Goal: Information Seeking & Learning: Learn about a topic

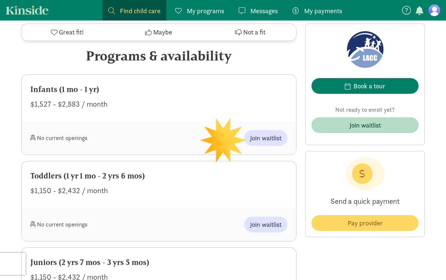
scroll to position [319, 0]
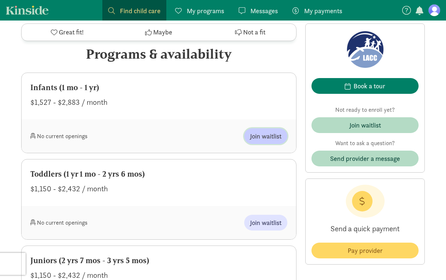
click at [263, 135] on span "Join waitlist" at bounding box center [265, 136] width 31 height 10
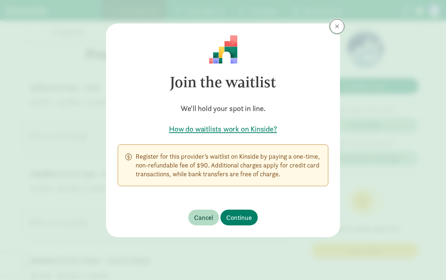
click at [332, 27] on button at bounding box center [337, 26] width 15 height 15
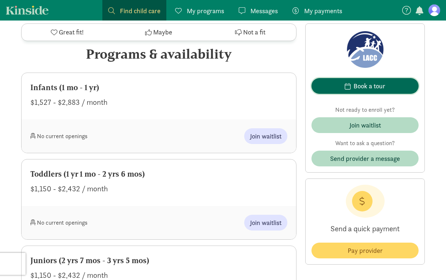
click at [342, 89] on span "Book a tour" at bounding box center [366, 86] width 96 height 10
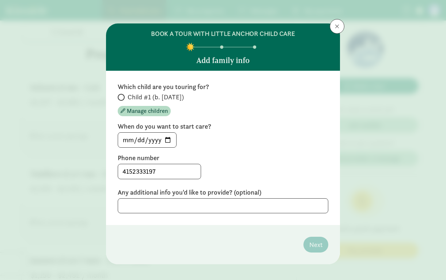
click at [176, 95] on span "Child #1 (b. September 2025)" at bounding box center [156, 97] width 56 height 9
click at [123, 95] on input "Child #1 (b. September 2025)" at bounding box center [120, 97] width 5 height 5
radio input "true"
click at [172, 138] on input "2025-08-26" at bounding box center [147, 139] width 58 height 15
click at [168, 138] on input "2025-08-26" at bounding box center [147, 139] width 58 height 15
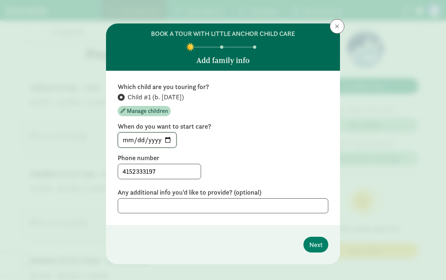
type input "2026-02-01"
click at [311, 243] on span "Next" at bounding box center [316, 244] width 13 height 10
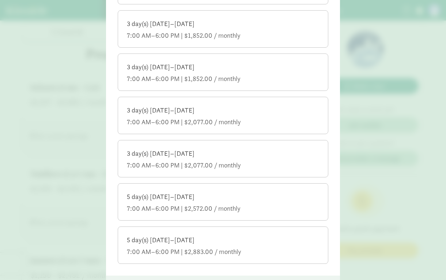
scroll to position [319, 0]
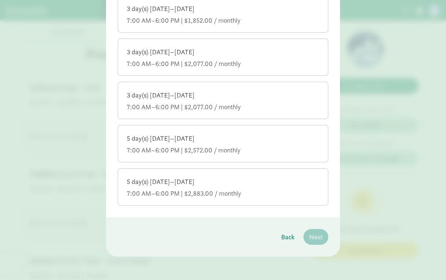
click at [238, 190] on div "7:00 AM–6:00 PM | $2,883.00 / monthly" at bounding box center [223, 193] width 193 height 9
click at [0, 0] on input "5 day(s) Monday–Friday 7:00 AM–6:00 PM | $2,883.00 / monthly" at bounding box center [0, 0] width 0 height 0
click at [318, 234] on span "Next" at bounding box center [316, 237] width 13 height 10
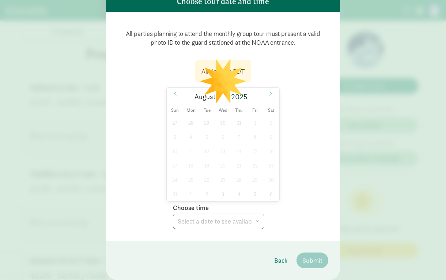
scroll to position [82, 0]
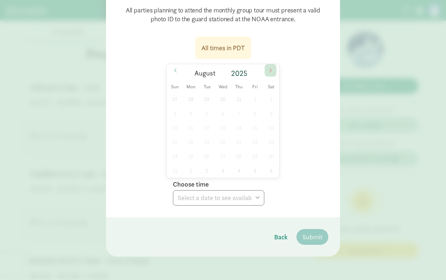
click at [270, 72] on icon at bounding box center [271, 70] width 4 height 5
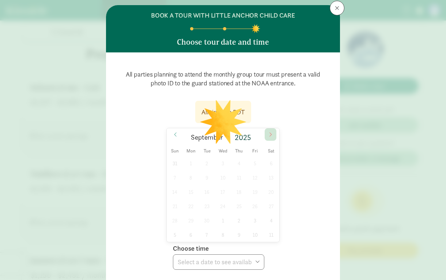
scroll to position [17, 0]
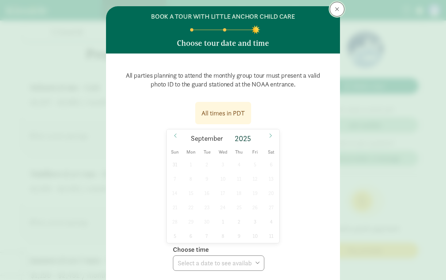
click at [339, 13] on button at bounding box center [337, 9] width 15 height 15
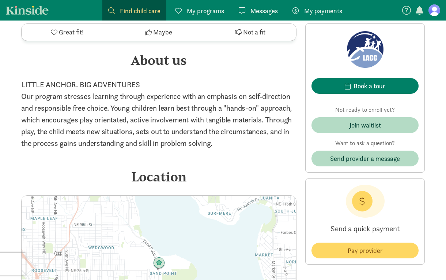
scroll to position [610, 0]
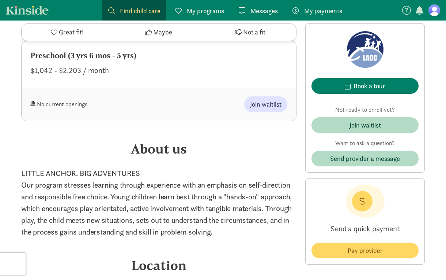
click at [146, 12] on span "Find child care" at bounding box center [140, 11] width 41 height 10
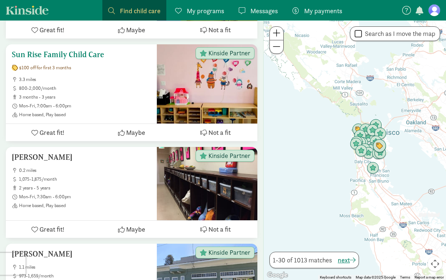
scroll to position [204, 0]
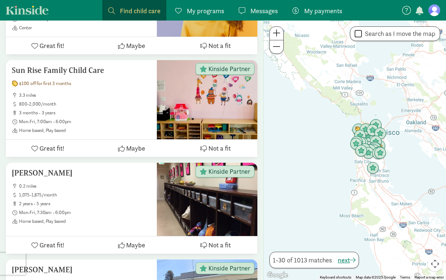
drag, startPoint x: 320, startPoint y: 61, endPoint x: 358, endPoint y: 227, distance: 169.9
click at [358, 226] on div at bounding box center [355, 149] width 183 height 259
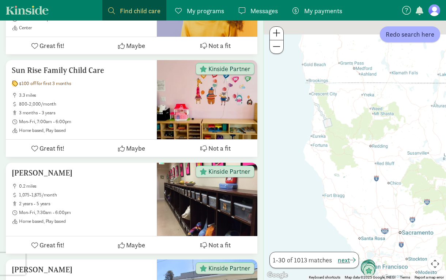
drag, startPoint x: 325, startPoint y: 129, endPoint x: 340, endPoint y: 225, distance: 97.7
click at [340, 221] on div at bounding box center [355, 149] width 183 height 259
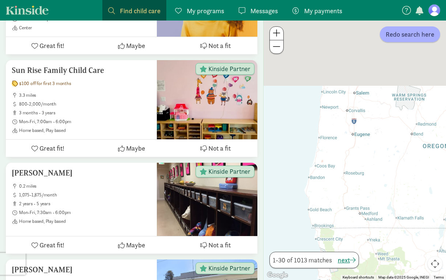
drag, startPoint x: 338, startPoint y: 121, endPoint x: 338, endPoint y: 211, distance: 90.0
click at [338, 211] on div at bounding box center [355, 149] width 183 height 259
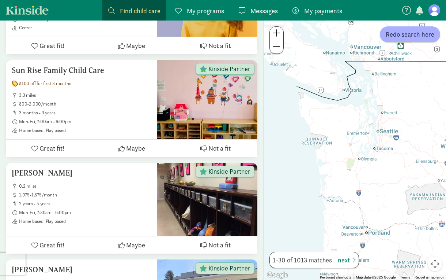
click at [212, 11] on span "My programs" at bounding box center [205, 11] width 37 height 10
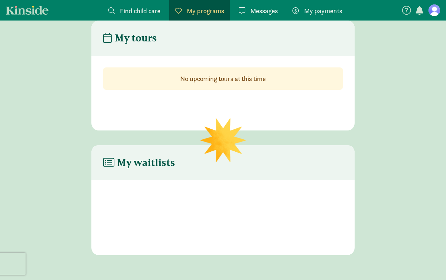
scroll to position [65, 0]
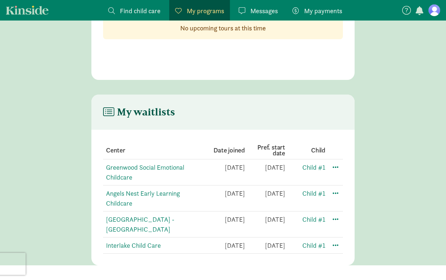
click at [33, 8] on link "Kinside" at bounding box center [27, 9] width 43 height 9
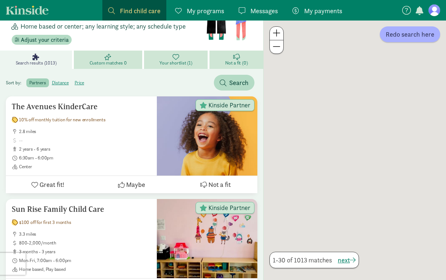
scroll to position [51, 0]
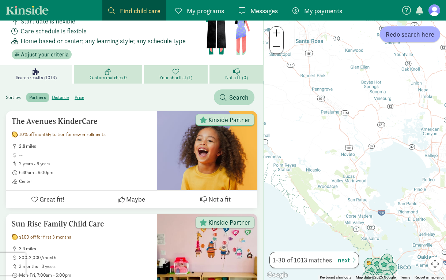
drag, startPoint x: 344, startPoint y: 80, endPoint x: 360, endPoint y: 237, distance: 157.4
click at [360, 237] on div at bounding box center [355, 149] width 183 height 259
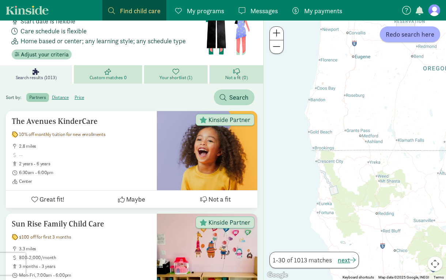
drag, startPoint x: 366, startPoint y: 105, endPoint x: 372, endPoint y: 217, distance: 112.1
click at [372, 217] on div at bounding box center [355, 149] width 183 height 259
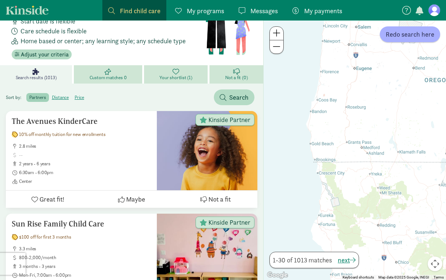
drag, startPoint x: 352, startPoint y: 72, endPoint x: 351, endPoint y: 211, distance: 138.3
click at [351, 211] on div at bounding box center [355, 149] width 183 height 259
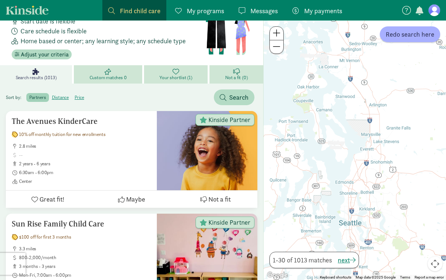
drag, startPoint x: 376, startPoint y: 254, endPoint x: 382, endPoint y: 195, distance: 58.9
click at [382, 195] on div at bounding box center [355, 149] width 183 height 259
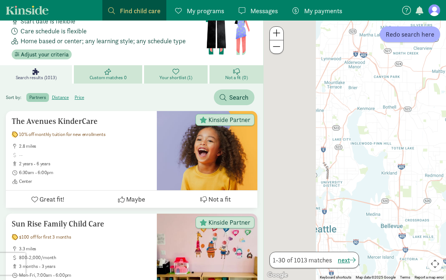
drag, startPoint x: 322, startPoint y: 210, endPoint x: 400, endPoint y: 187, distance: 82.1
click at [400, 187] on div at bounding box center [355, 149] width 183 height 259
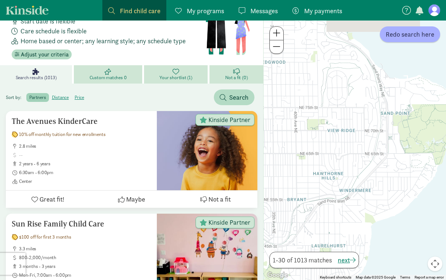
drag, startPoint x: 370, startPoint y: 152, endPoint x: 389, endPoint y: 164, distance: 21.7
click at [389, 164] on div at bounding box center [355, 149] width 183 height 259
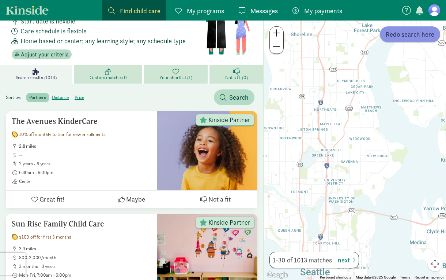
click at [407, 34] on span "Redo search here" at bounding box center [410, 34] width 49 height 10
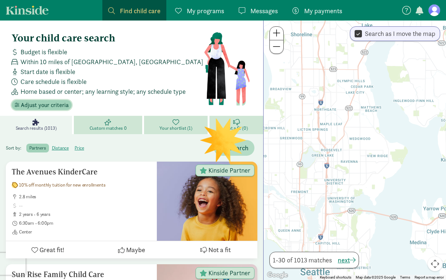
click at [62, 102] on span "Adjust your criteria" at bounding box center [45, 105] width 48 height 9
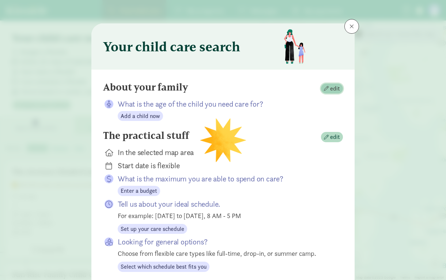
click at [327, 91] on span "edit" at bounding box center [332, 88] width 16 height 9
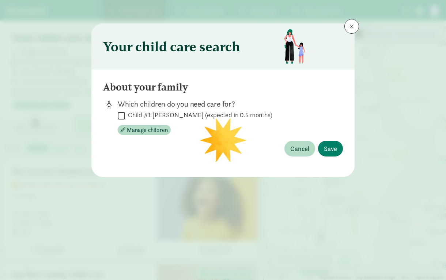
click at [159, 113] on label "Child #1 Higgins-Cohen (expected in 0.5 months)" at bounding box center [198, 115] width 147 height 9
click at [125, 113] on input "Child #1 Higgins-Cohen (expected in 0.5 months)" at bounding box center [121, 116] width 7 height 10
checkbox input "true"
click at [329, 150] on span "Save" at bounding box center [330, 148] width 13 height 10
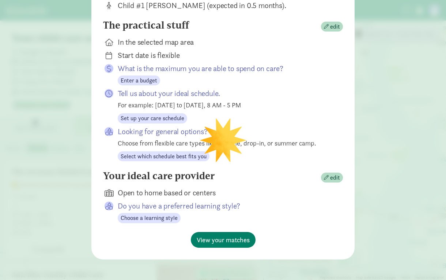
scroll to position [101, 0]
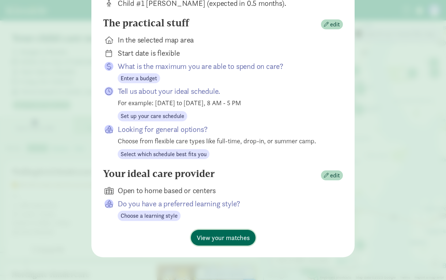
click at [237, 236] on span "View your matches" at bounding box center [223, 237] width 53 height 10
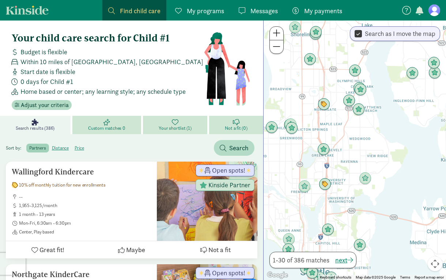
click at [110, 63] on span "Within 10 miles of San Francisco, CA" at bounding box center [111, 62] width 183 height 10
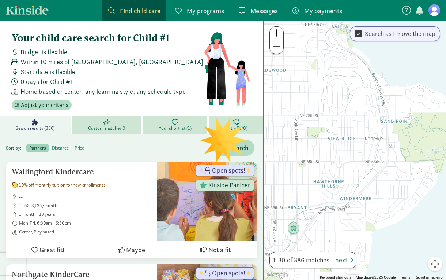
drag, startPoint x: 382, startPoint y: 167, endPoint x: 404, endPoint y: 135, distance: 39.2
click at [404, 135] on div at bounding box center [355, 149] width 183 height 259
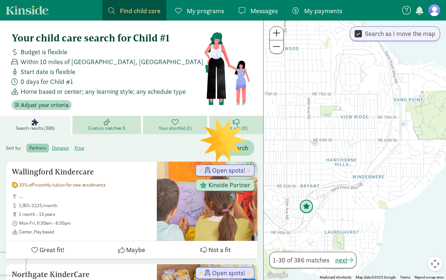
click at [309, 203] on img "Click to see details" at bounding box center [307, 206] width 14 height 14
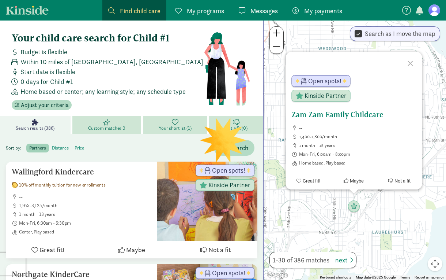
click at [341, 114] on h5 "Zam Zam Family Childcare" at bounding box center [354, 114] width 125 height 9
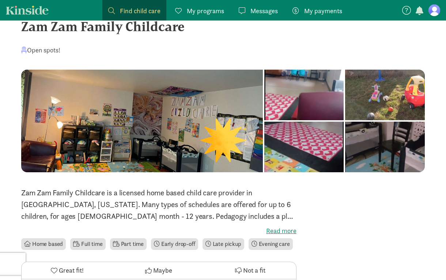
scroll to position [24, 0]
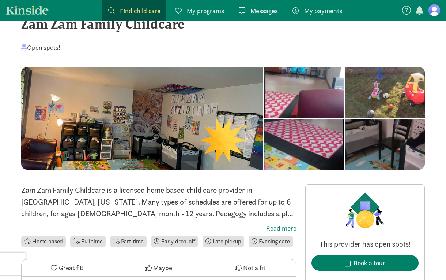
click at [277, 227] on label "Read more" at bounding box center [159, 228] width 276 height 9
click at [0, 0] on input "Read more" at bounding box center [0, 0] width 0 height 0
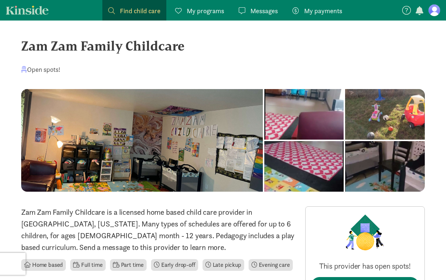
scroll to position [0, 0]
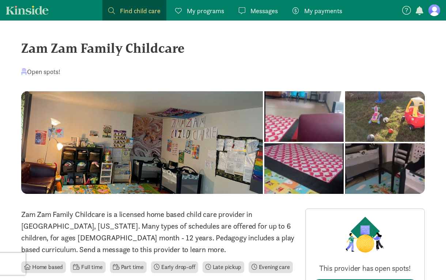
click at [209, 207] on div "‹ › ×" at bounding box center [223, 149] width 404 height 117
click at [140, 50] on div "Zam Zam Family Childcare" at bounding box center [223, 48] width 404 height 20
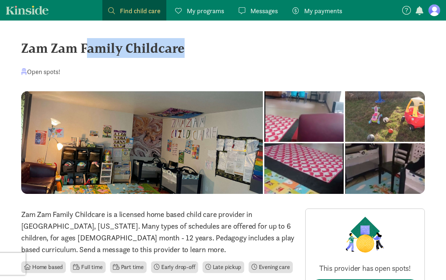
click at [140, 50] on div "Zam Zam Family Childcare" at bounding box center [223, 48] width 404 height 20
copy div "Zam Zam Family Childcare"
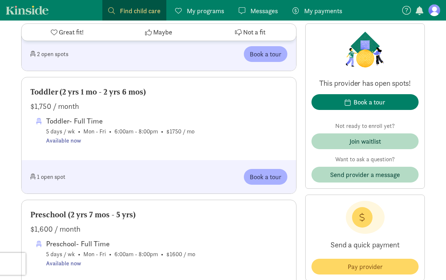
scroll to position [518, 0]
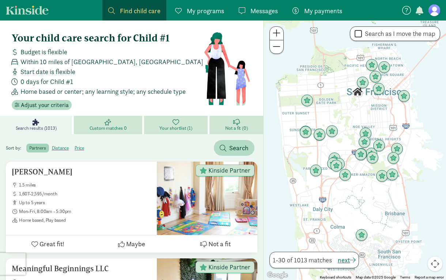
click at [138, 7] on span "Find child care" at bounding box center [140, 11] width 41 height 10
click at [72, 143] on label "distance" at bounding box center [79, 147] width 15 height 9
click at [52, 145] on input "distance" at bounding box center [52, 145] width 0 height 0
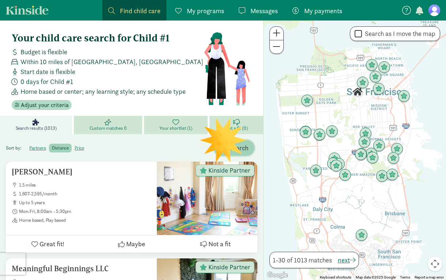
click at [244, 150] on span "Search" at bounding box center [238, 148] width 19 height 10
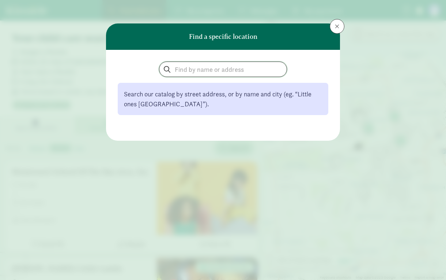
click at [228, 70] on input "search" at bounding box center [223, 69] width 127 height 15
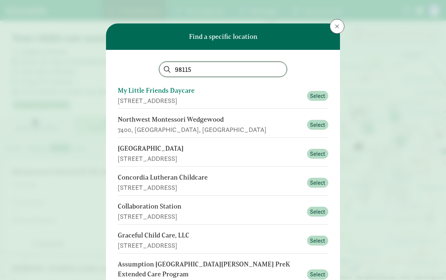
type input "98115"
click at [283, 94] on div "My Little Friends Daycare" at bounding box center [210, 91] width 185 height 10
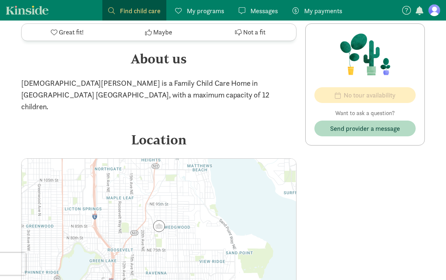
scroll to position [444, 0]
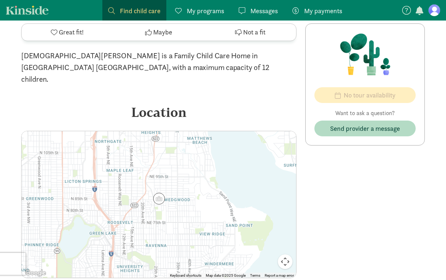
click at [161, 193] on img at bounding box center [159, 199] width 12 height 12
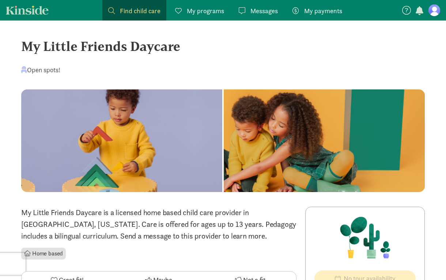
scroll to position [0, 0]
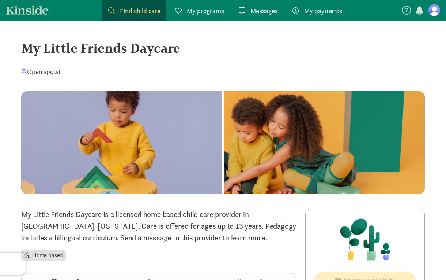
click at [63, 3] on nav "Find child care Find My programs Programs Messages Messages My payments Pay" at bounding box center [223, 10] width 446 height 20
click at [36, 16] on nav "Find child care Find My programs Programs Messages Messages My payments Pay" at bounding box center [223, 10] width 446 height 20
click at [37, 10] on link "Kinside" at bounding box center [27, 9] width 43 height 9
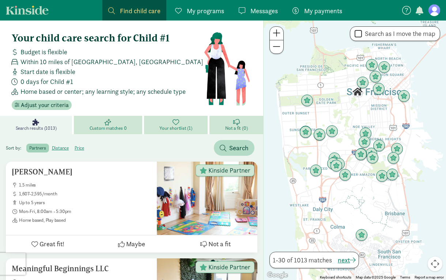
click at [58, 57] on span "Within 10 miles of [GEOGRAPHIC_DATA], [GEOGRAPHIC_DATA]" at bounding box center [111, 62] width 183 height 10
click at [58, 57] on span "Within 10 miles of San Francisco, CA" at bounding box center [111, 62] width 183 height 10
click at [58, 60] on span "Within 10 miles of San Francisco, CA" at bounding box center [111, 62] width 183 height 10
click at [46, 104] on span "Adjust your criteria" at bounding box center [45, 105] width 48 height 9
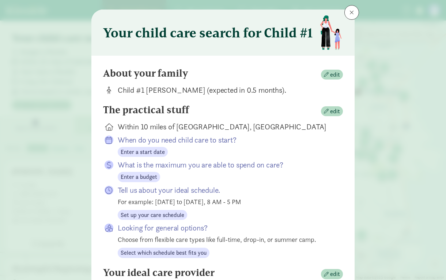
scroll to position [15, 0]
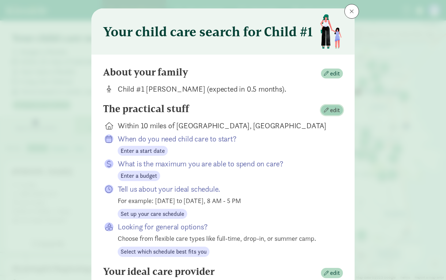
click at [325, 110] on span "button" at bounding box center [326, 110] width 5 height 5
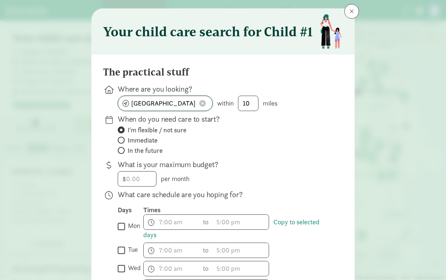
click at [195, 105] on input "San Francisco, CA" at bounding box center [165, 103] width 94 height 15
click at [203, 105] on span at bounding box center [202, 103] width 7 height 7
click at [195, 104] on input at bounding box center [165, 103] width 94 height 15
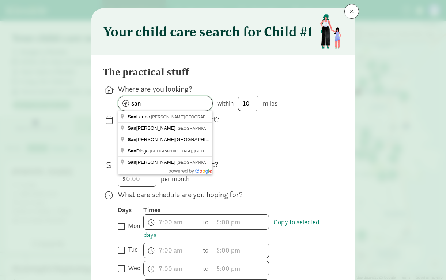
click at [191, 107] on input "san" at bounding box center [165, 103] width 94 height 15
click at [193, 107] on input "san" at bounding box center [165, 103] width 94 height 15
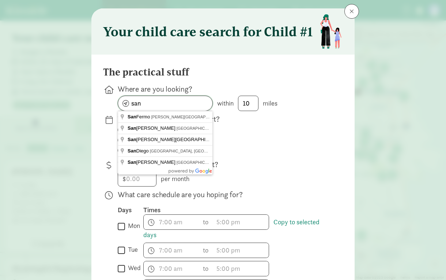
type input "9"
type input "Seattle, WA 98115, USA"
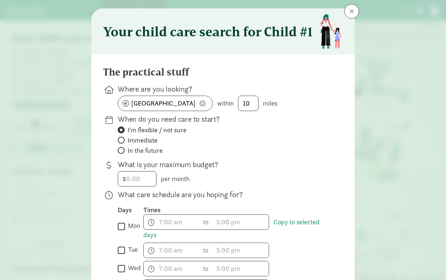
scroll to position [20, 0]
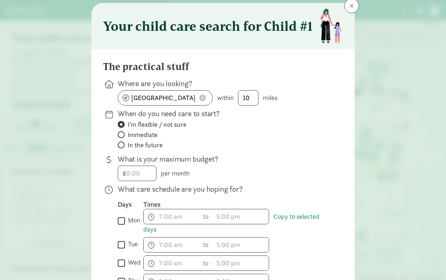
click at [133, 150] on div "When do you need care to start? I'm flexible / not sure Immediate In the future" at bounding box center [225, 129] width 214 height 42
click at [135, 146] on span "In the future" at bounding box center [145, 145] width 35 height 9
click at [123, 146] on input "In the future" at bounding box center [120, 144] width 5 height 5
radio input "true"
radio input "false"
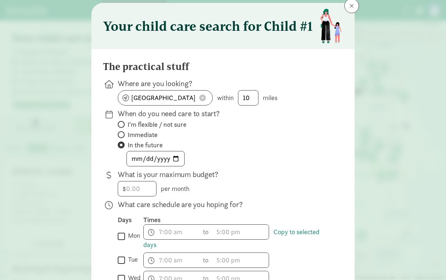
click at [137, 151] on span at bounding box center [156, 158] width 58 height 15
click at [137, 156] on input "date" at bounding box center [155, 158] width 57 height 15
type input "2025-02-01"
click at [227, 148] on label "In the future" at bounding box center [225, 145] width 214 height 9
click at [123, 147] on input "In the future" at bounding box center [120, 144] width 5 height 5
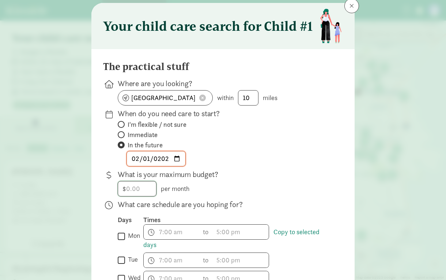
click at [131, 192] on input "number" at bounding box center [137, 188] width 38 height 15
type input "4000"
click at [232, 178] on p "What is your maximum budget?" at bounding box center [225, 174] width 214 height 10
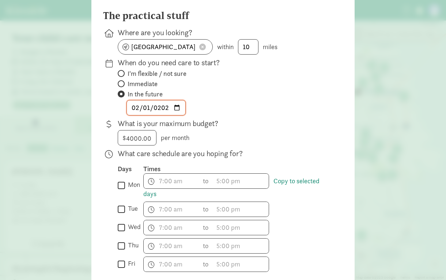
scroll to position [78, 0]
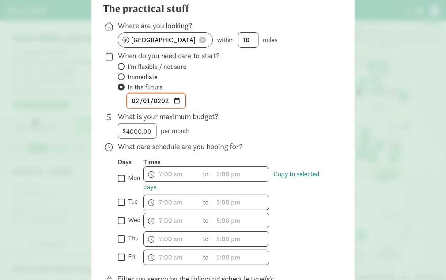
click at [124, 182] on input "mon" at bounding box center [121, 178] width 7 height 10
checkbox input "true"
click at [124, 198] on input "tue" at bounding box center [121, 202] width 7 height 10
checkbox input "true"
click at [123, 215] on div " wed" at bounding box center [131, 220] width 26 height 15
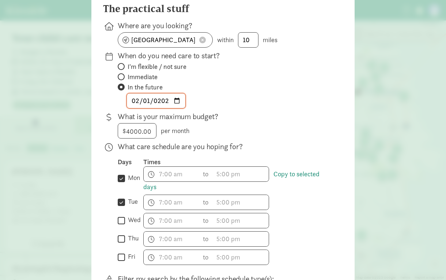
click at [123, 228] on div "Days Times  mon Copy to selected days h 12 1 2 3 4 5 6 7 8 9 10 11 mm 00 15 30…" at bounding box center [225, 210] width 214 height 107
click at [123, 220] on input "wed" at bounding box center [121, 220] width 7 height 10
checkbox input "true"
click at [123, 240] on input "thu" at bounding box center [121, 238] width 7 height 10
checkbox input "true"
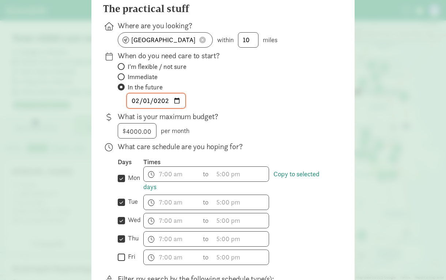
click at [120, 259] on input "fri" at bounding box center [121, 257] width 7 height 10
checkbox input "true"
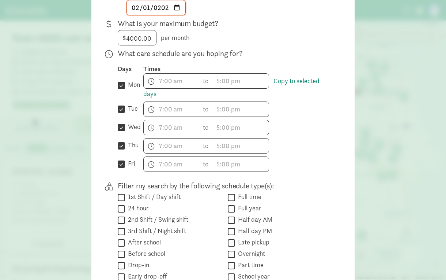
scroll to position [284, 0]
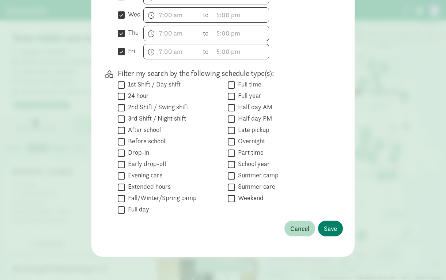
click at [328, 236] on div "The practical stuff Where are you looking? Seattle, WA 98115, USA within 10 mil…" at bounding box center [223, 21] width 240 height 447
click at [329, 231] on span "Save" at bounding box center [330, 228] width 13 height 10
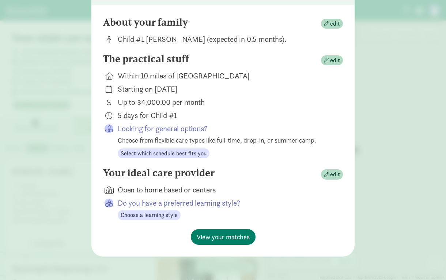
scroll to position [64, 0]
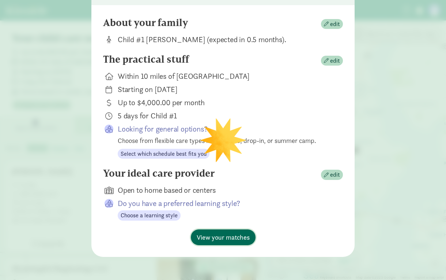
click at [234, 237] on span "View your matches" at bounding box center [223, 237] width 53 height 10
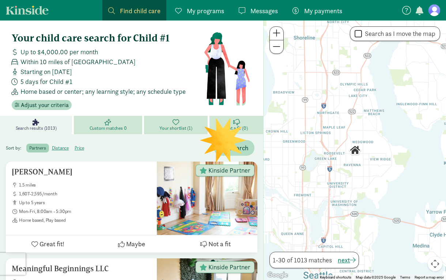
click at [380, 33] on label "Search as I move the map" at bounding box center [399, 33] width 74 height 9
click at [362, 33] on input "Search as I move the map" at bounding box center [358, 34] width 7 height 10
checkbox input "true"
click at [64, 173] on h5 "Kiyasu, Emily" at bounding box center [81, 171] width 139 height 9
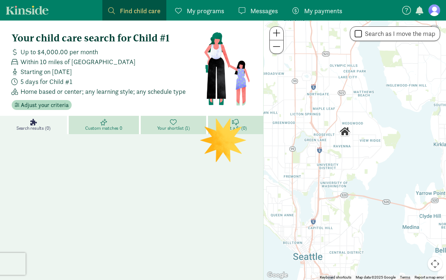
click at [364, 38] on div " Search as I move the map" at bounding box center [395, 33] width 90 height 15
click at [363, 37] on label "Search as I move the map" at bounding box center [399, 33] width 74 height 9
click at [362, 37] on input "Search as I move the map" at bounding box center [358, 34] width 7 height 10
checkbox input "true"
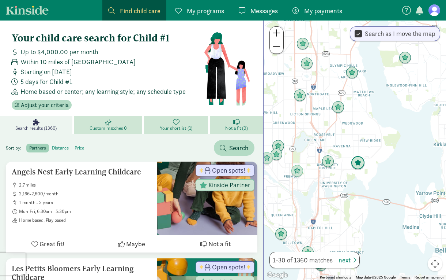
click at [356, 165] on img "Click to see details" at bounding box center [358, 163] width 14 height 14
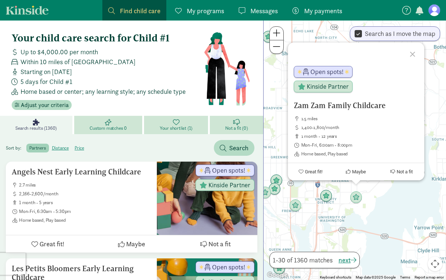
click at [327, 188] on div "Zam Zam Family Childcare 1.5 miles 1,400-1,800/month 1 month - 12 years Mon-Fri…" at bounding box center [355, 149] width 183 height 259
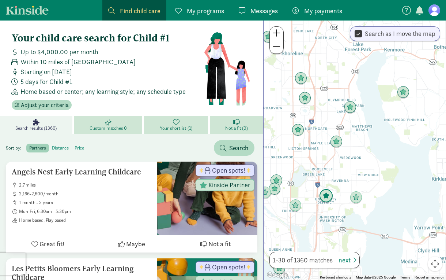
click at [327, 193] on img "Click to see details" at bounding box center [327, 196] width 14 height 14
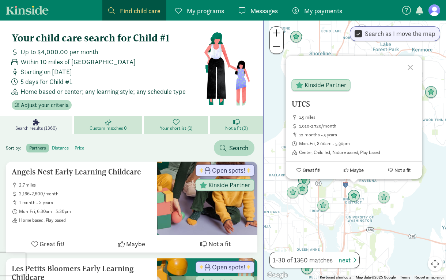
click at [346, 218] on div "UTCS 1.5 miles 1,010-2,720/month 12 months - 5 years Mon-Fri, 8:00am - 5:30pm C…" at bounding box center [355, 149] width 183 height 259
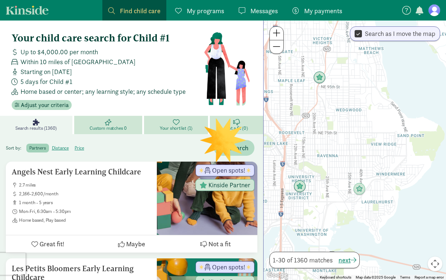
drag, startPoint x: 383, startPoint y: 215, endPoint x: 344, endPoint y: 177, distance: 54.1
click at [344, 177] on div at bounding box center [355, 149] width 183 height 259
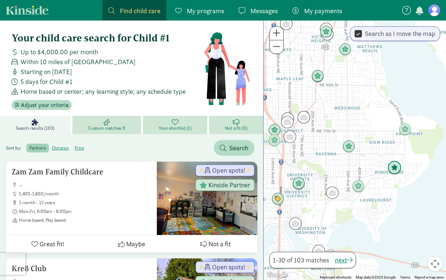
click at [393, 170] on img "Click to see details" at bounding box center [395, 168] width 14 height 14
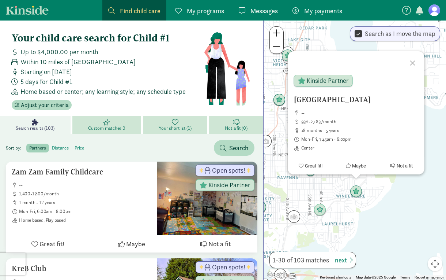
click at [340, 194] on div "Sand Point Child Development Center -- 932-2,183/month 18 months - 5 years Mon-…" at bounding box center [355, 149] width 183 height 259
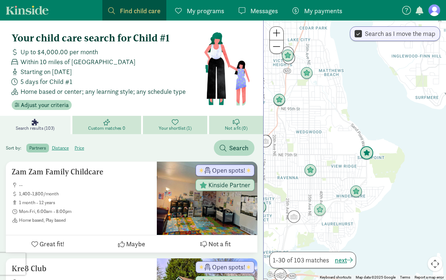
click at [366, 152] on img "Click to see details" at bounding box center [367, 153] width 14 height 14
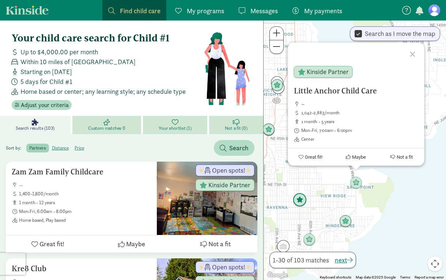
click at [302, 197] on img "Click to see details" at bounding box center [300, 200] width 14 height 14
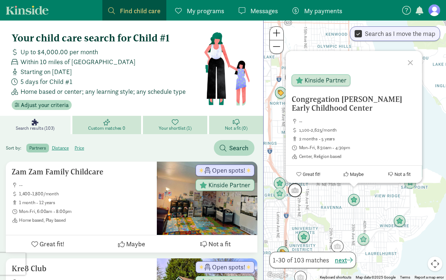
click at [296, 191] on img "Click to see details" at bounding box center [295, 190] width 14 height 14
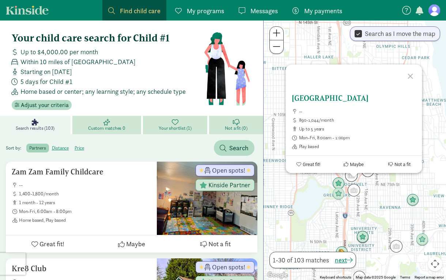
click at [317, 100] on h5 "[GEOGRAPHIC_DATA]" at bounding box center [354, 98] width 125 height 9
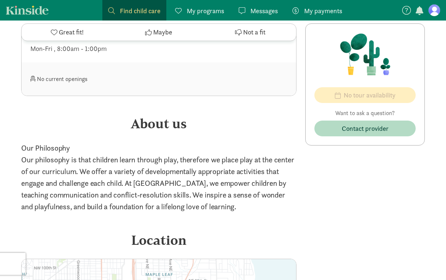
scroll to position [619, 0]
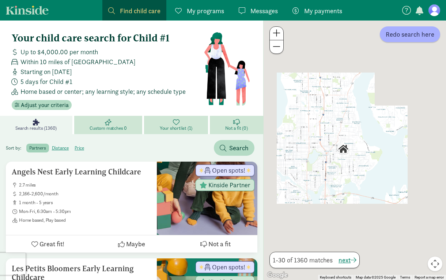
drag, startPoint x: 337, startPoint y: 94, endPoint x: 383, endPoint y: 166, distance: 85.0
click at [384, 166] on div at bounding box center [355, 149] width 183 height 259
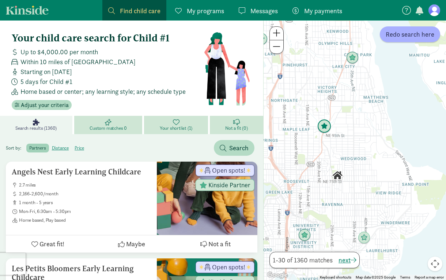
click at [324, 122] on img "Click to see details" at bounding box center [325, 126] width 14 height 14
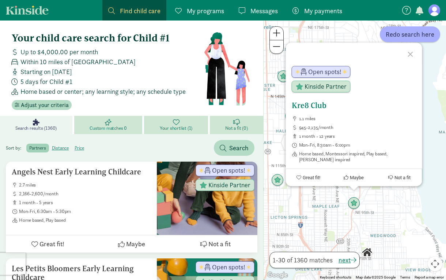
click at [315, 109] on h5 "Kre8 Club" at bounding box center [354, 105] width 125 height 9
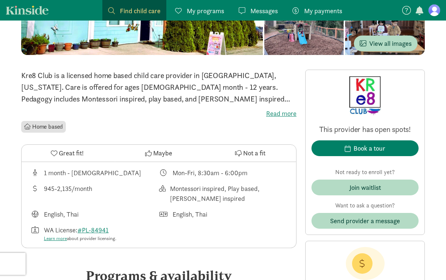
scroll to position [141, 0]
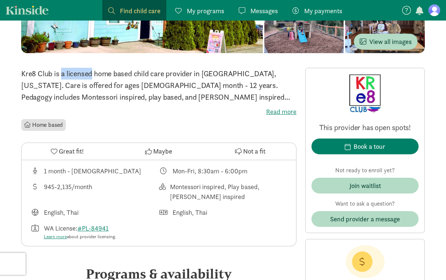
drag, startPoint x: 53, startPoint y: 75, endPoint x: 18, endPoint y: 74, distance: 35.9
copy p "Kre8 Club"
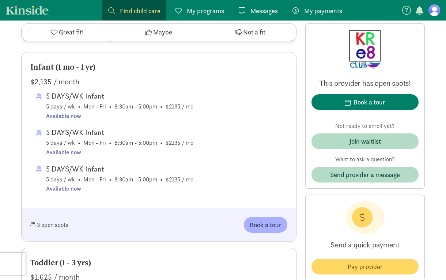
scroll to position [382, 0]
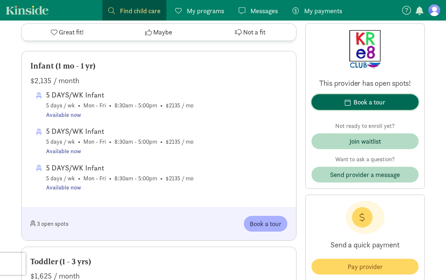
click at [365, 103] on div "Book a tour" at bounding box center [370, 102] width 32 height 10
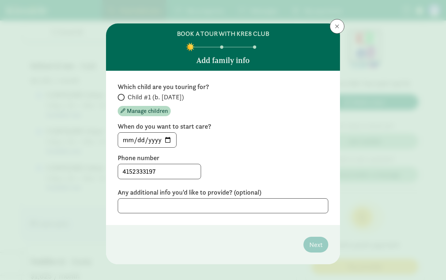
click at [251, 170] on div "4152333197" at bounding box center [223, 171] width 211 height 15
click at [124, 98] on span at bounding box center [121, 97] width 7 height 7
click at [123, 98] on input "Child #1 (b. [DATE])" at bounding box center [120, 97] width 5 height 5
radio input "true"
click at [166, 132] on input "[DATE]" at bounding box center [147, 139] width 58 height 15
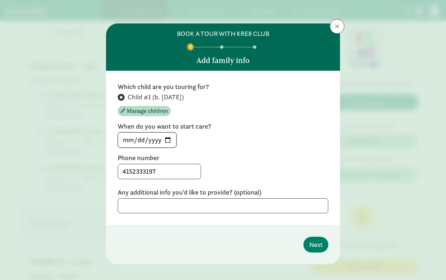
click at [166, 139] on input "[DATE]" at bounding box center [147, 139] width 58 height 15
type input "[DATE]"
click at [318, 243] on span "Next" at bounding box center [316, 244] width 13 height 10
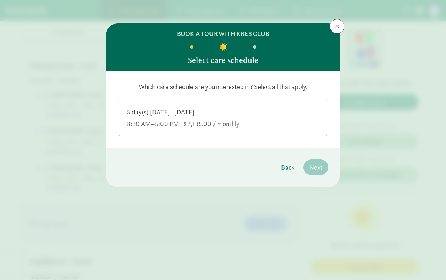
click at [273, 121] on div "8:30 AM–5:00 PM | $2,135.00 / monthly" at bounding box center [223, 123] width 193 height 9
click at [0, 0] on input "5 day(s) [DATE]–[DATE] 8:30 AM–5:00 PM | $2,135.00 / monthly" at bounding box center [0, 0] width 0 height 0
click at [319, 168] on span "Next" at bounding box center [316, 167] width 13 height 10
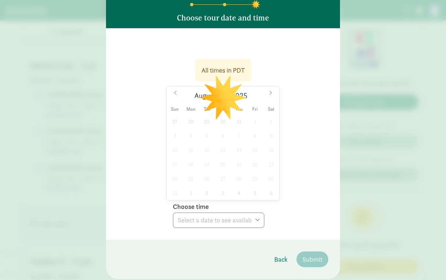
scroll to position [65, 0]
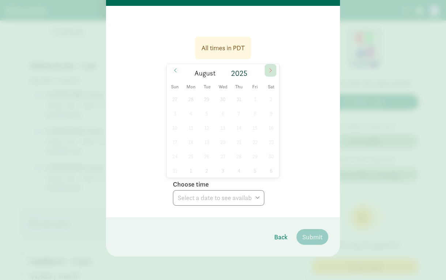
click at [272, 68] on icon at bounding box center [271, 70] width 4 height 5
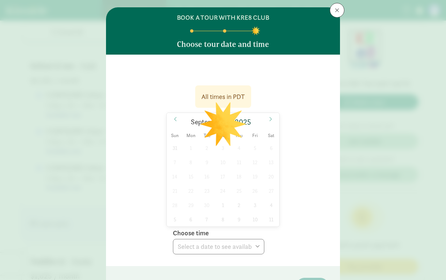
scroll to position [13, 0]
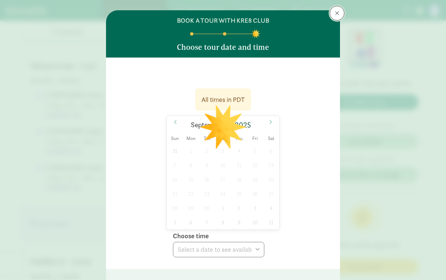
click at [335, 14] on span at bounding box center [337, 13] width 4 height 6
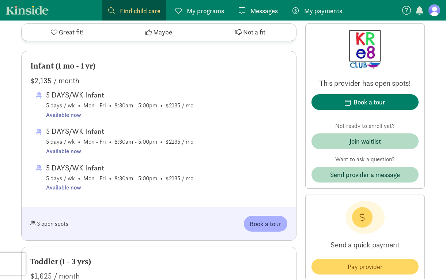
scroll to position [0, 0]
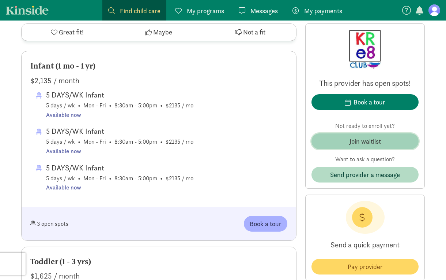
click at [371, 147] on button "Join waitlist" at bounding box center [365, 141] width 107 height 16
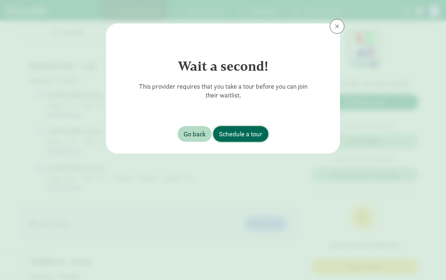
click at [244, 131] on span "Schedule a tour" at bounding box center [241, 134] width 44 height 10
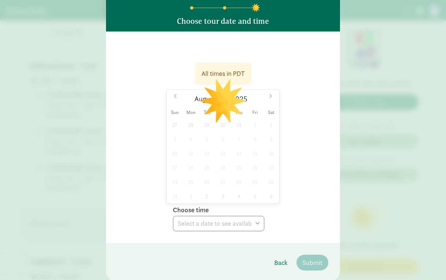
scroll to position [65, 0]
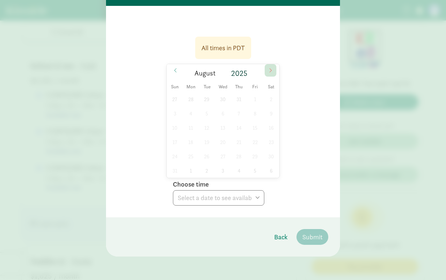
click at [272, 74] on span at bounding box center [271, 70] width 12 height 12
click at [259, 167] on div "31 1 2 3 4 5 6 7 8 9 10 11 12 13 14 15 16 17 18 19 20 21 22 23 24 25 26 27 28 2…" at bounding box center [223, 135] width 113 height 86
click at [270, 74] on span at bounding box center [271, 70] width 12 height 12
click at [272, 70] on icon at bounding box center [271, 70] width 4 height 5
click at [280, 236] on span "Back" at bounding box center [281, 237] width 14 height 10
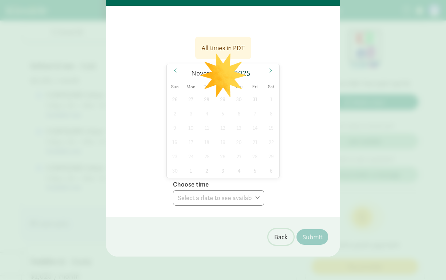
scroll to position [0, 0]
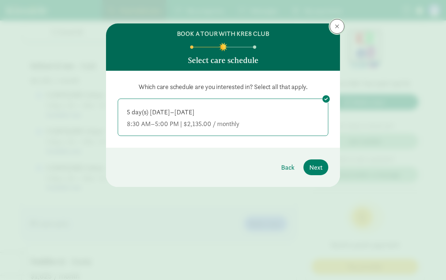
click at [336, 25] on span at bounding box center [337, 26] width 4 height 6
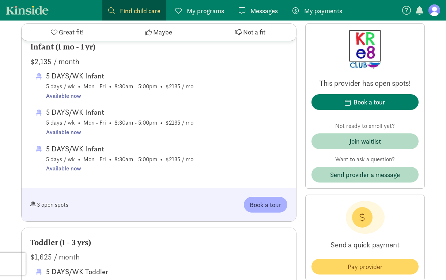
scroll to position [407, 0]
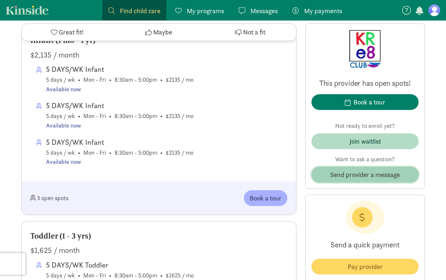
click at [346, 170] on span "Send provider a message" at bounding box center [365, 174] width 70 height 10
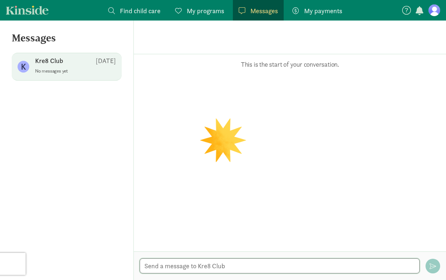
click at [183, 266] on textarea at bounding box center [280, 265] width 280 height 15
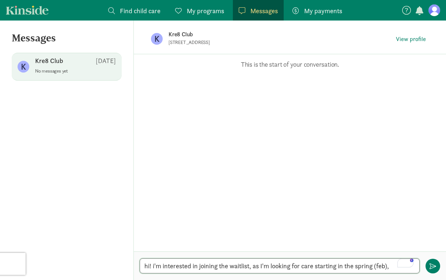
click at [363, 262] on textarea "hi! i'm interested in joining the waitlist, as I'm looking for care starting in…" at bounding box center [280, 265] width 280 height 15
click at [402, 268] on textarea "hi! i'm interested in joining the waitlist, as I'm looking for care starting ea…" at bounding box center [280, 265] width 280 height 15
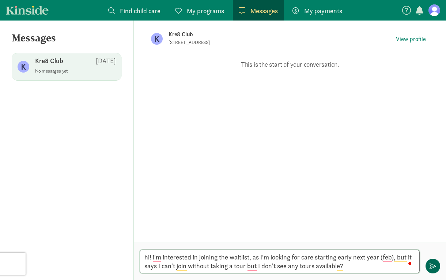
type textarea "hi! i'm interested in joining the waitlist, as I'm looking for care starting ea…"
click at [436, 262] on span "button" at bounding box center [433, 265] width 7 height 7
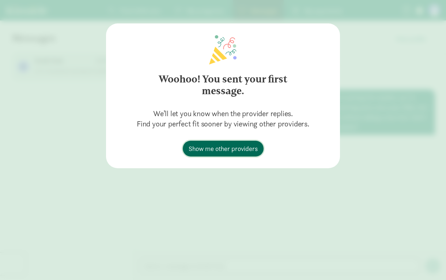
click at [221, 149] on span "Show me other providers" at bounding box center [223, 148] width 69 height 10
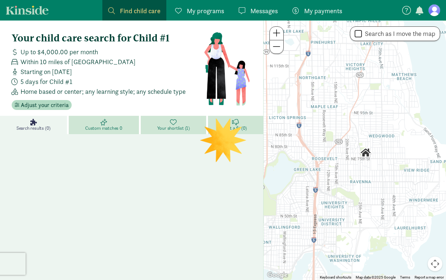
drag, startPoint x: 310, startPoint y: 130, endPoint x: 345, endPoint y: 138, distance: 36.7
click at [345, 138] on div at bounding box center [355, 149] width 183 height 259
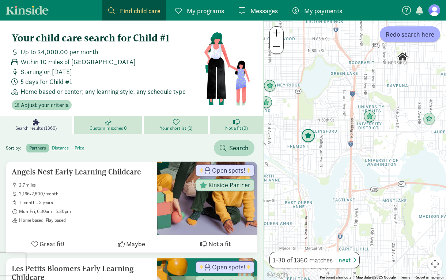
click at [309, 139] on img "Click to see details" at bounding box center [309, 136] width 14 height 14
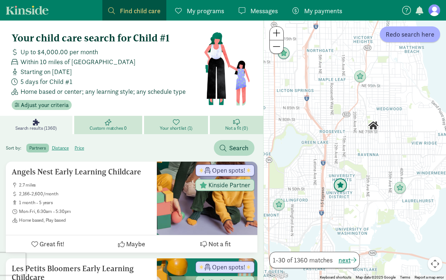
click at [334, 185] on img "Click to see details" at bounding box center [341, 185] width 14 height 14
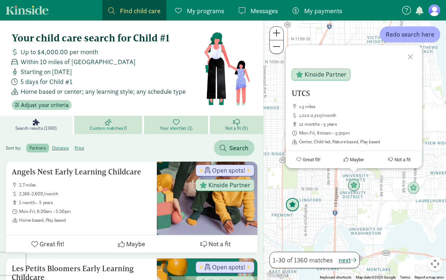
click at [290, 208] on img "Click to see details" at bounding box center [293, 205] width 14 height 14
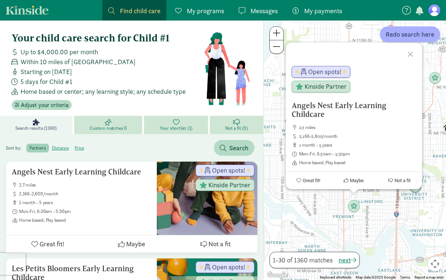
click at [374, 199] on div "To navigate, press the arrow keys. Angels Nest Early Learning Childcare 2.7 mil…" at bounding box center [355, 149] width 183 height 259
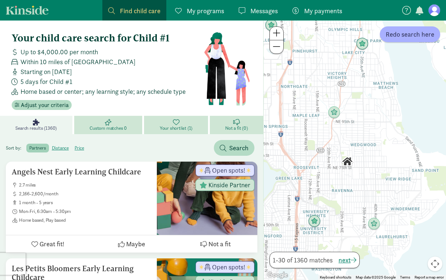
drag, startPoint x: 382, startPoint y: 187, endPoint x: 280, endPoint y: 222, distance: 108.0
click at [280, 222] on div at bounding box center [355, 149] width 183 height 259
click at [338, 111] on img "Click to see details" at bounding box center [335, 113] width 12 height 12
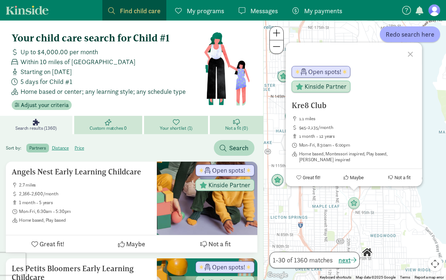
click at [332, 229] on div "Kre8 Club 1.1 miles 945-2,135/month 1 month - 12 years Mon-Fri, 8:30am - 6:00pm…" at bounding box center [355, 149] width 183 height 259
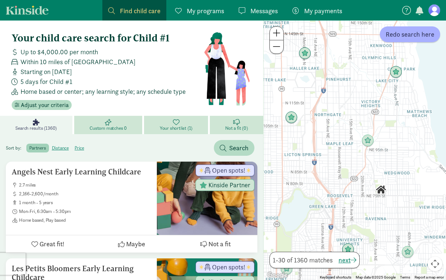
drag, startPoint x: 341, startPoint y: 224, endPoint x: 355, endPoint y: 160, distance: 65.2
click at [355, 160] on div at bounding box center [355, 149] width 183 height 259
click at [295, 113] on img "Click to see details" at bounding box center [292, 118] width 14 height 14
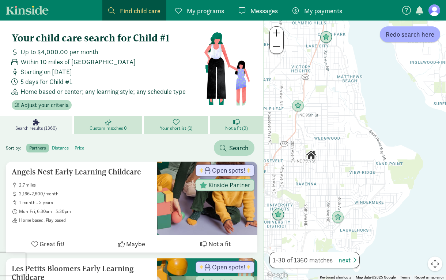
drag, startPoint x: 384, startPoint y: 213, endPoint x: 257, endPoint y: 110, distance: 164.2
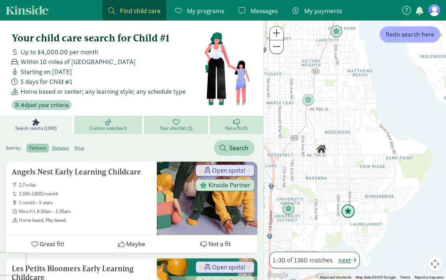
click at [350, 214] on img "Click to see details" at bounding box center [348, 211] width 14 height 14
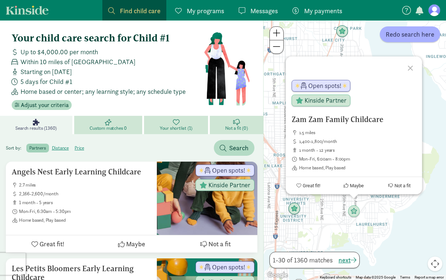
click at [334, 213] on div "Zam Zam Family Childcare 1.5 miles 1,400-1,800/month 1 month - 12 years Mon-Fri…" at bounding box center [355, 149] width 183 height 259
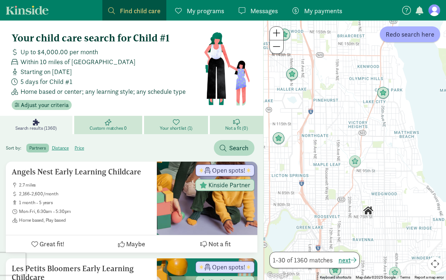
drag, startPoint x: 325, startPoint y: 137, endPoint x: 381, endPoint y: 221, distance: 101.4
click at [383, 221] on div at bounding box center [355, 149] width 183 height 259
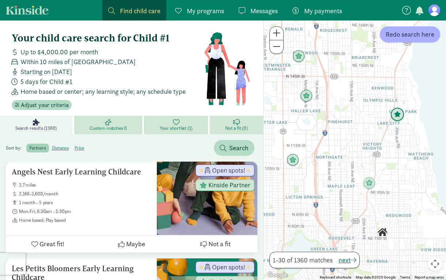
click at [403, 111] on img "Click to see details" at bounding box center [398, 115] width 14 height 14
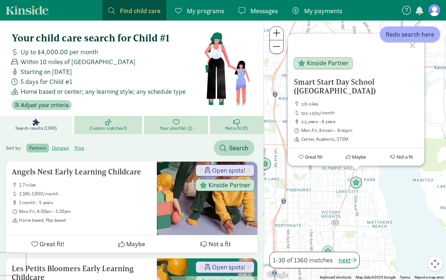
click at [339, 210] on div "Smart Start Day School (Lake City) 2.6 miles 515-1,935/month 2.5 years - 6 year…" at bounding box center [355, 149] width 183 height 259
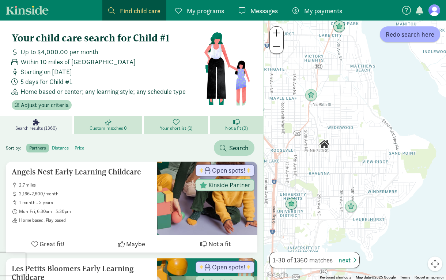
drag, startPoint x: 332, startPoint y: 210, endPoint x: 314, endPoint y: 53, distance: 158.8
click at [314, 53] on div at bounding box center [355, 149] width 183 height 259
click at [408, 36] on span "Redo search here" at bounding box center [410, 34] width 49 height 10
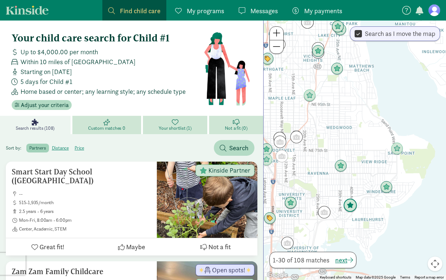
click at [351, 208] on img "Click to see details" at bounding box center [351, 205] width 14 height 14
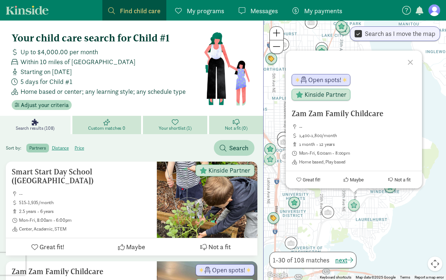
click at [386, 209] on div "Zam Zam Family Childcare -- 1,400-1,800/month 1 month - 12 years Mon-Fri, 6:00a…" at bounding box center [355, 149] width 183 height 259
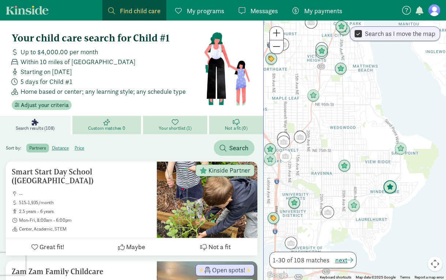
click at [386, 192] on img "Click to see details" at bounding box center [391, 187] width 14 height 14
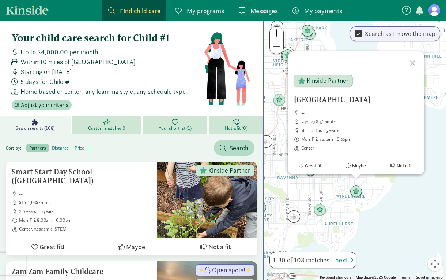
click at [351, 216] on div "Sand Point Child Development Center -- 932-2,183/month 18 months - 5 years Mon-…" at bounding box center [355, 149] width 183 height 259
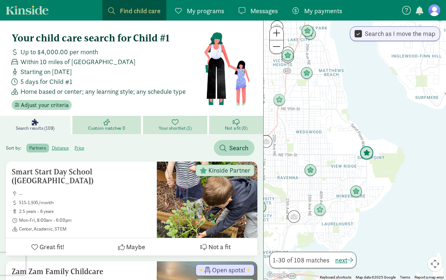
click at [363, 154] on img "Click to see details" at bounding box center [367, 153] width 14 height 14
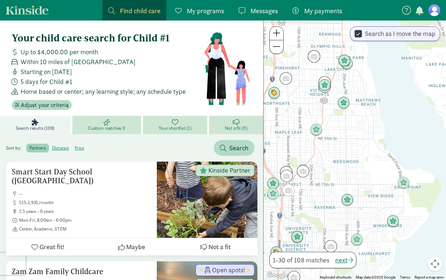
drag, startPoint x: 278, startPoint y: 155, endPoint x: 327, endPoint y: 155, distance: 48.7
click at [327, 155] on div at bounding box center [355, 149] width 183 height 259
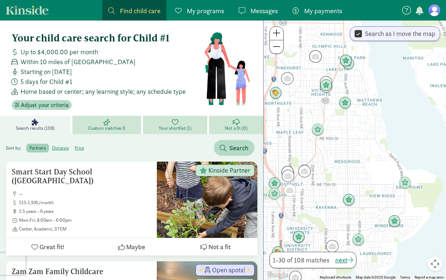
click at [317, 127] on img "Click to see details" at bounding box center [318, 129] width 12 height 12
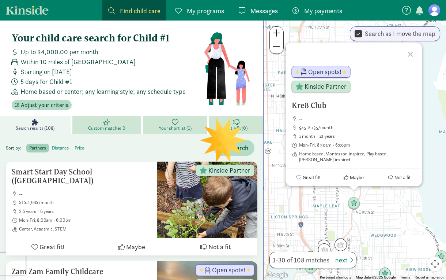
click at [377, 229] on div "Kre8 Club -- 945-2,135/month 1 month - 12 years Mon-Fri, 8:30am - 6:00pm Home b…" at bounding box center [355, 149] width 183 height 259
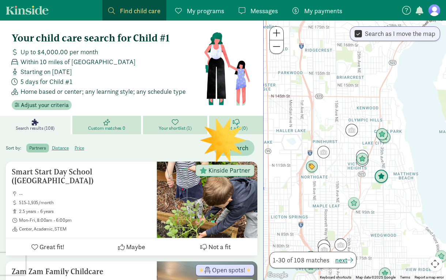
click at [381, 182] on img "Click to see details" at bounding box center [382, 176] width 14 height 14
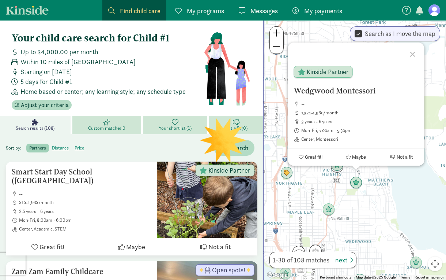
click at [352, 205] on div "Wedgwood Montessori -- 1,521-1,960/month 3 years - 6 years Mon-Fri, 7:00am - 5:…" at bounding box center [355, 149] width 183 height 259
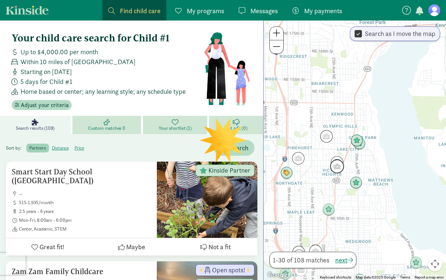
click at [339, 167] on img "Click to see details" at bounding box center [337, 166] width 14 height 14
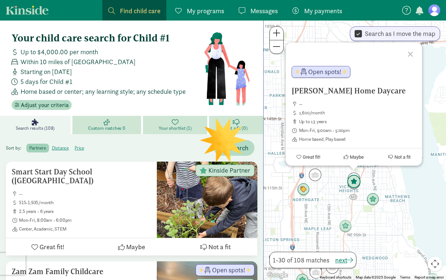
click at [353, 183] on img "Click to see details" at bounding box center [354, 182] width 14 height 14
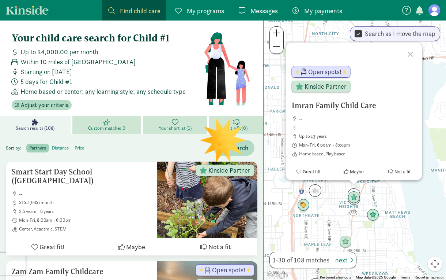
click at [307, 206] on img "Click to see details" at bounding box center [304, 205] width 12 height 12
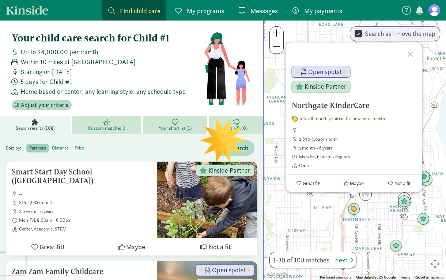
click at [384, 236] on div "To navigate, press the arrow keys. Northgate KinderCare 10% off monthly tuition…" at bounding box center [355, 149] width 183 height 259
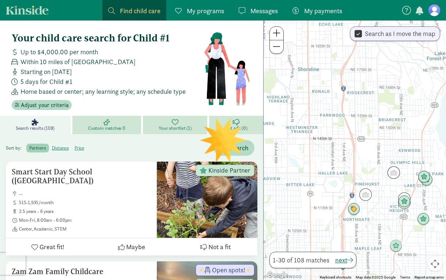
click at [366, 195] on img "Click to see details" at bounding box center [366, 194] width 12 height 12
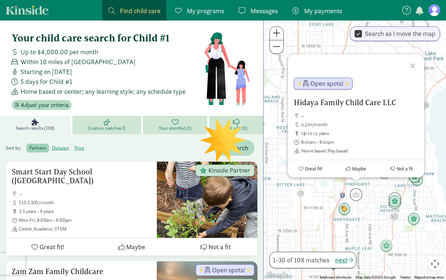
click at [367, 227] on div "Hidaya Family Child Care LLC -- 2,300/month up to 13 years 6:00am - 6:00pm Home…" at bounding box center [355, 149] width 183 height 259
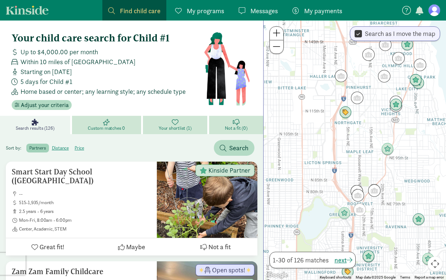
drag, startPoint x: 367, startPoint y: 232, endPoint x: 368, endPoint y: 135, distance: 97.4
click at [368, 135] on div at bounding box center [355, 149] width 183 height 259
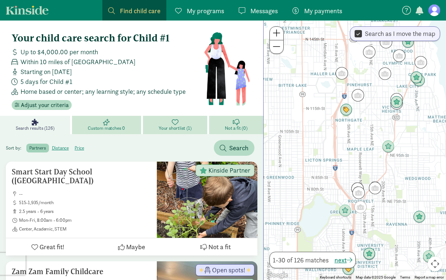
click at [345, 216] on img "Click to see details" at bounding box center [345, 210] width 12 height 12
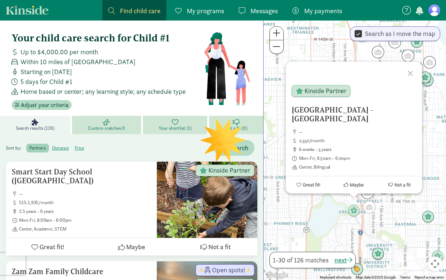
click at [370, 212] on img "Click to see details" at bounding box center [369, 207] width 12 height 12
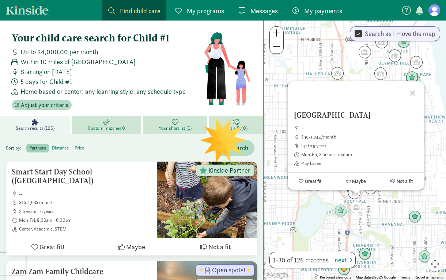
click at [380, 223] on div "To navigate, press the arrow keys. New Discovery School -- 890-1,044/month up t…" at bounding box center [355, 149] width 183 height 259
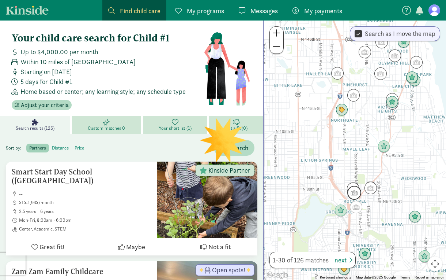
click at [352, 191] on img "Click to see details" at bounding box center [355, 193] width 14 height 14
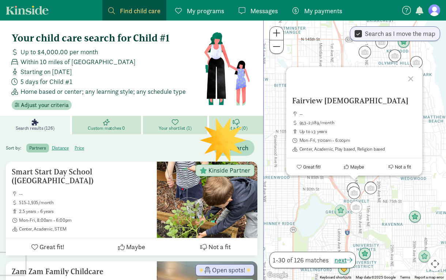
click at [380, 190] on div "Fairview Christ -- 953-2,089/month up to 13 years Mon-Fri, 7:00am - 6:00pm Cent…" at bounding box center [355, 149] width 183 height 259
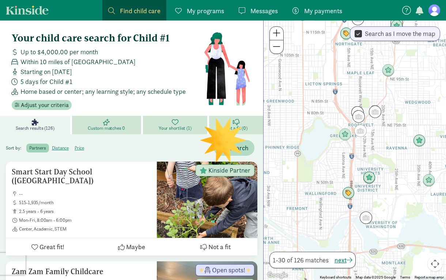
drag, startPoint x: 373, startPoint y: 221, endPoint x: 391, endPoint y: 128, distance: 94.2
click at [389, 129] on div at bounding box center [355, 149] width 183 height 259
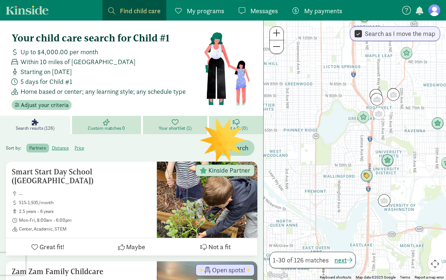
click at [366, 180] on img "Click to see details" at bounding box center [367, 175] width 12 height 12
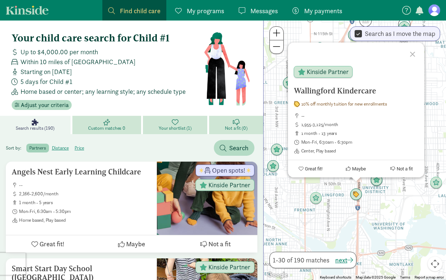
click at [276, 78] on div "Wallingford Kindercare 10% off monthly tuition for new enrollments -- 1,955-3,1…" at bounding box center [355, 149] width 183 height 259
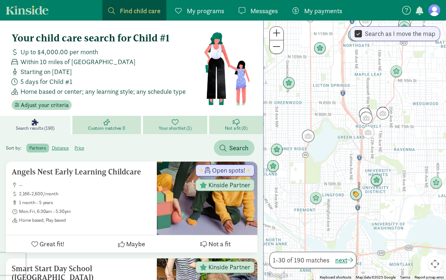
click at [204, 4] on link "My programs Programs" at bounding box center [199, 10] width 61 height 20
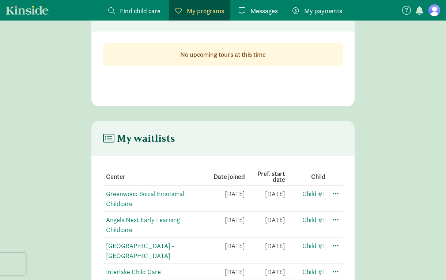
scroll to position [65, 0]
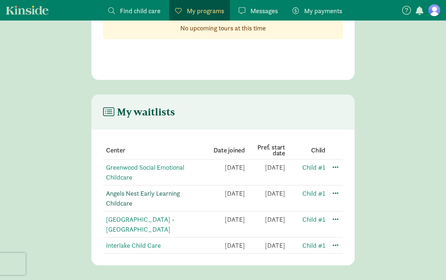
click at [158, 190] on link "Angels Nest Early Learning Childcare" at bounding box center [143, 198] width 74 height 18
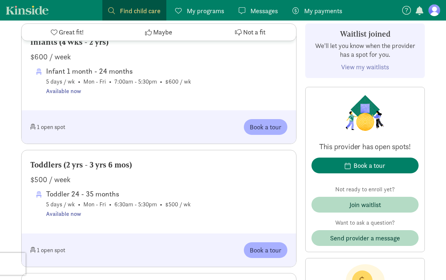
scroll to position [380, 0]
